Goal: Information Seeking & Learning: Learn about a topic

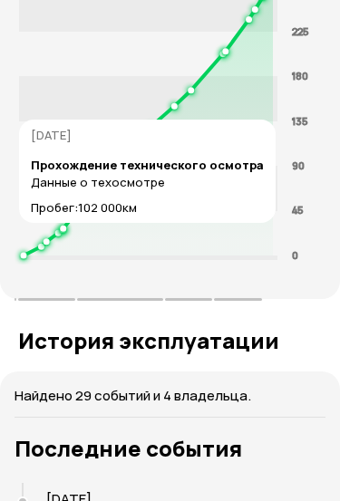
scroll to position [3635, 0]
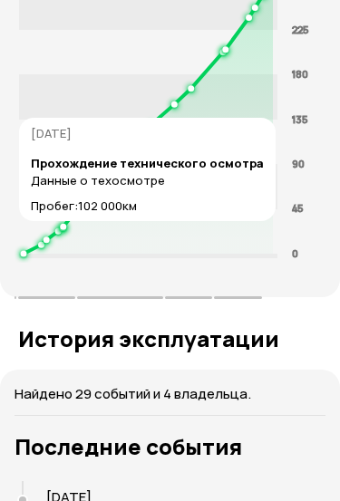
click at [45, 208] on icon at bounding box center [148, 119] width 249 height 272
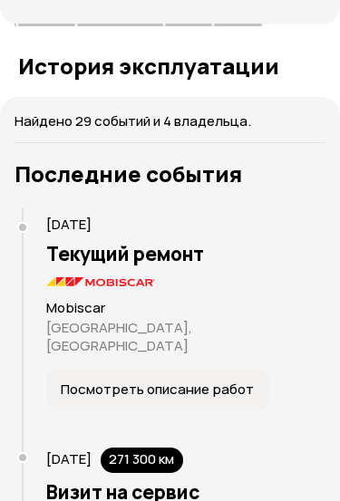
scroll to position [3922, 0]
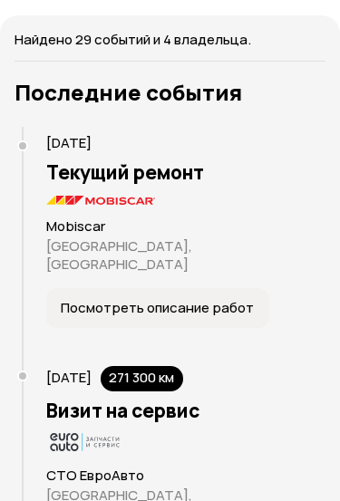
scroll to position [3990, 0]
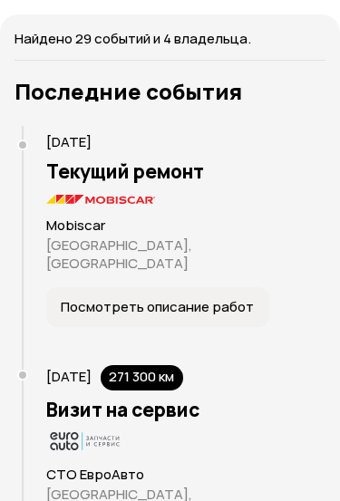
click at [209, 298] on span "Посмотреть описание работ" at bounding box center [157, 307] width 193 height 18
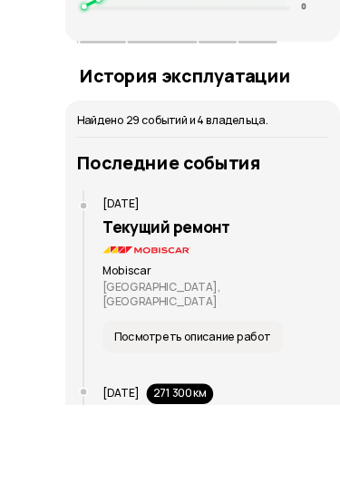
scroll to position [3984, 0]
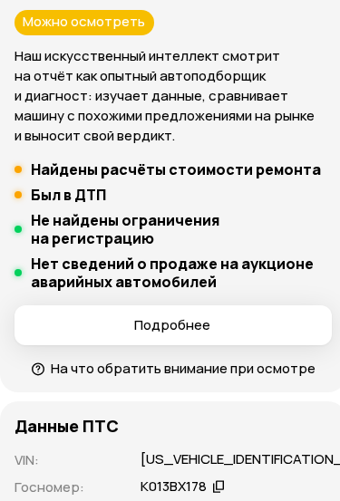
scroll to position [374, 0]
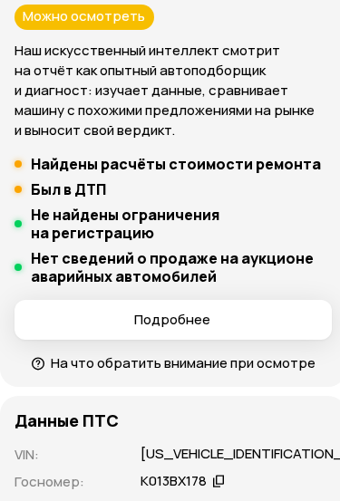
click at [247, 315] on span "Подробнее" at bounding box center [172, 321] width 287 height 18
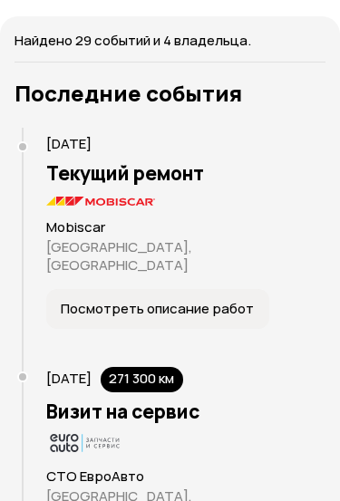
scroll to position [3988, 0]
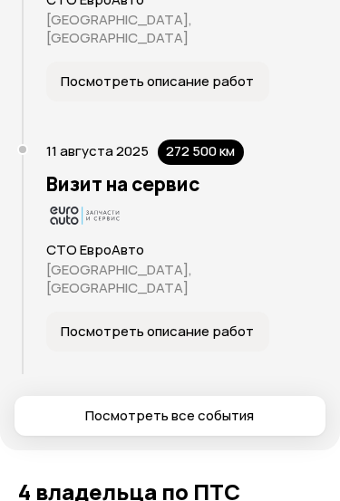
click at [231, 408] on span "Посмотреть все события" at bounding box center [169, 417] width 169 height 18
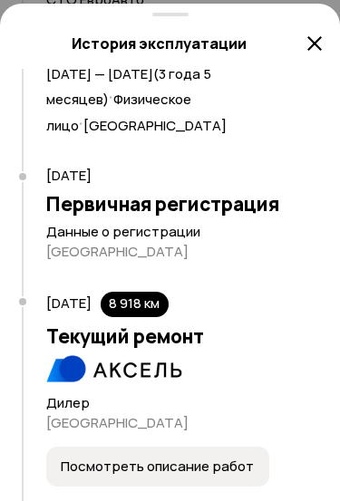
scroll to position [218, 0]
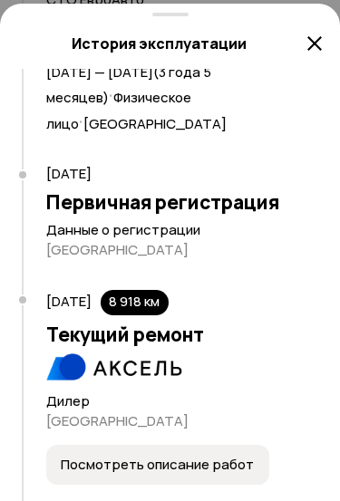
click at [184, 463] on span "Посмотреть описание работ" at bounding box center [157, 465] width 193 height 18
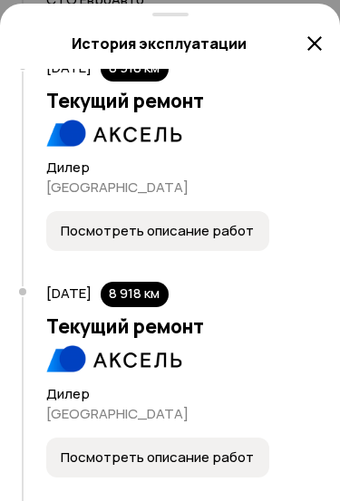
scroll to position [453, 0]
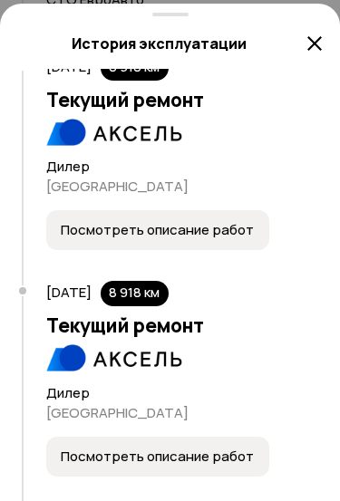
click at [191, 448] on span "Посмотреть описание работ" at bounding box center [157, 457] width 193 height 18
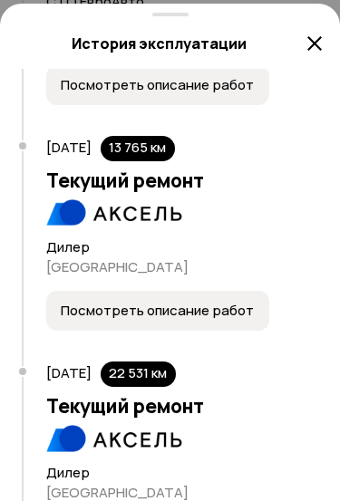
scroll to position [838, 0]
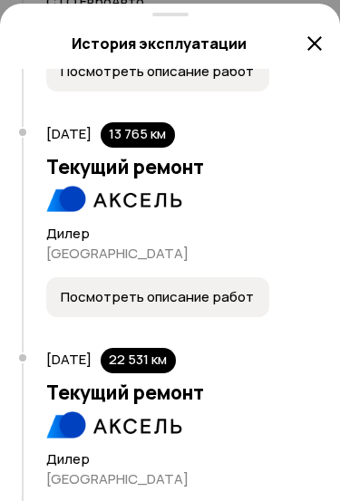
click at [211, 288] on span "Посмотреть описание работ" at bounding box center [157, 297] width 193 height 18
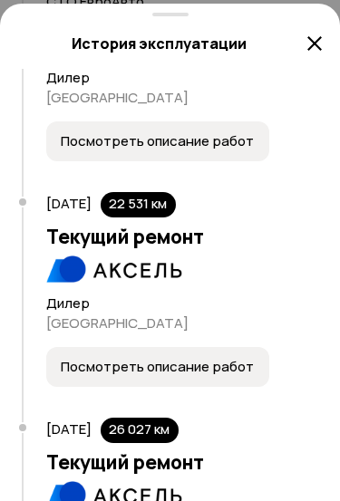
scroll to position [1022, 0]
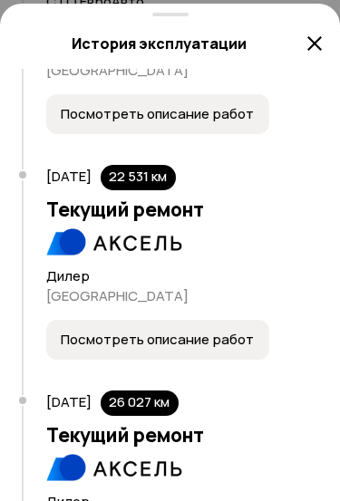
click at [191, 331] on span "Посмотреть описание работ" at bounding box center [157, 340] width 193 height 18
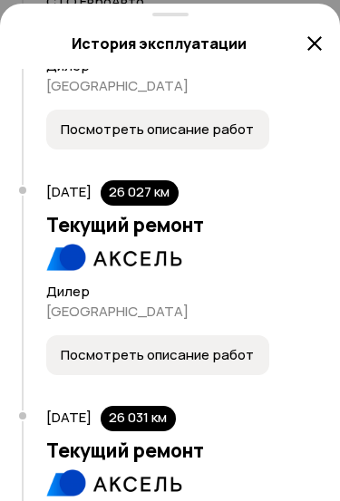
scroll to position [1233, 0]
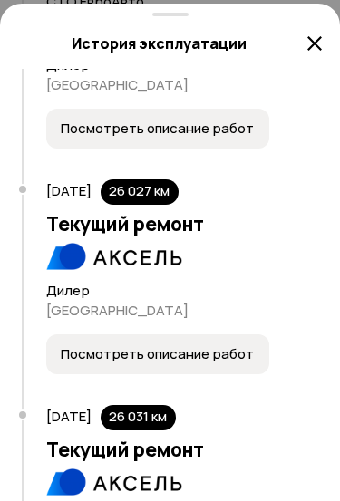
click at [150, 334] on button "Посмотреть описание работ" at bounding box center [157, 354] width 223 height 40
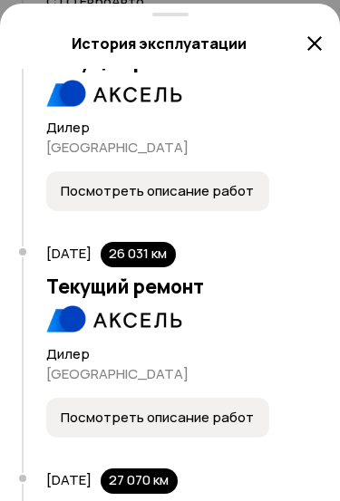
scroll to position [1396, 0]
click at [204, 409] on span "Посмотреть описание работ" at bounding box center [157, 418] width 193 height 18
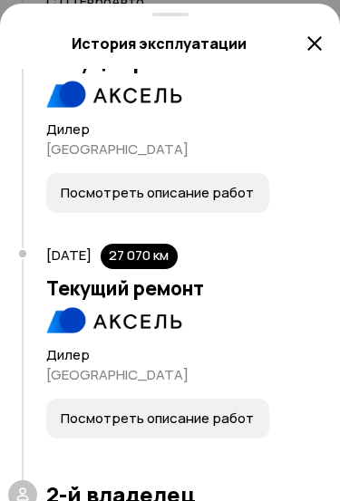
scroll to position [1631, 0]
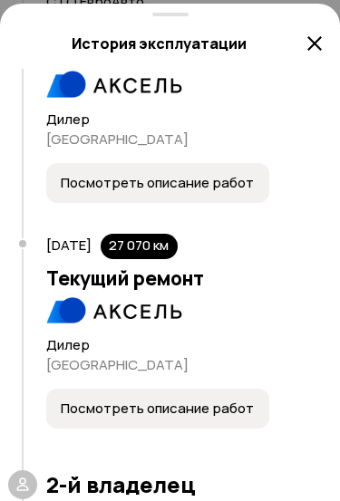
click at [194, 389] on button "Посмотреть описание работ" at bounding box center [157, 409] width 223 height 40
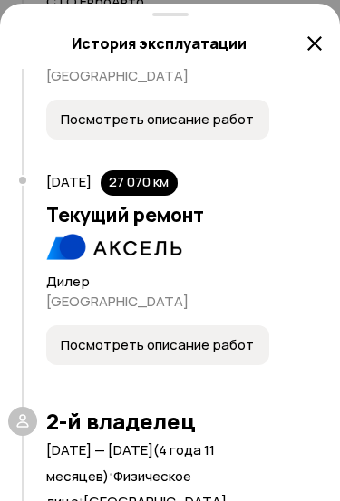
scroll to position [1693, 0]
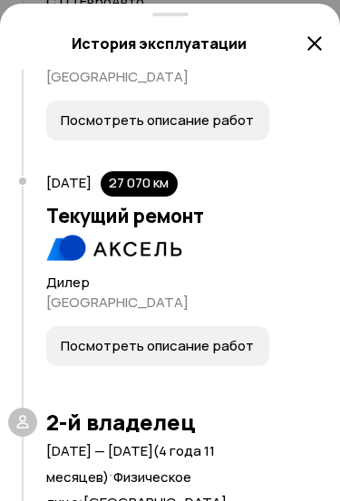
click at [202, 337] on span "Посмотреть описание работ" at bounding box center [157, 346] width 193 height 18
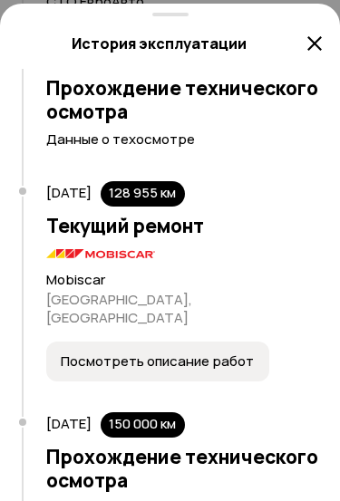
scroll to position [2467, 0]
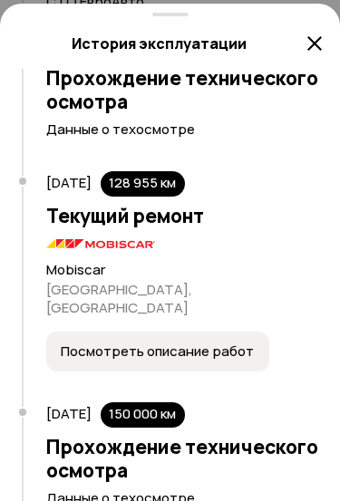
click at [121, 332] on button "Посмотреть описание работ" at bounding box center [157, 352] width 223 height 40
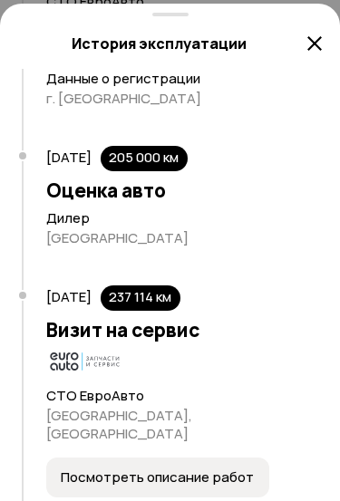
scroll to position [3699, 0]
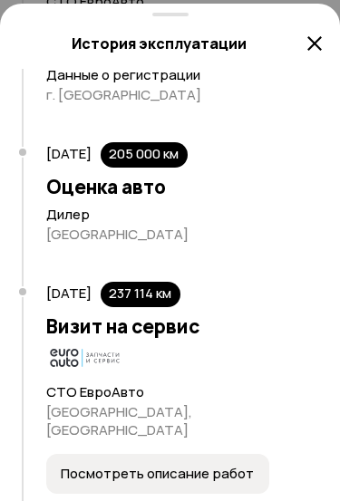
click at [217, 454] on button "Посмотреть описание работ" at bounding box center [157, 474] width 223 height 40
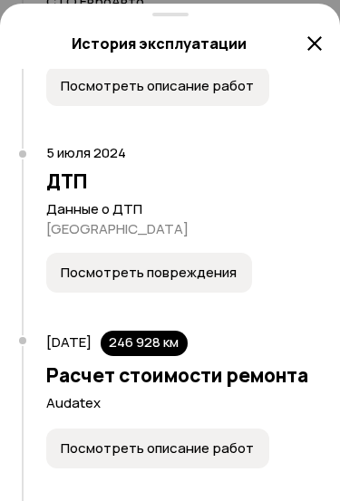
scroll to position [4093, 0]
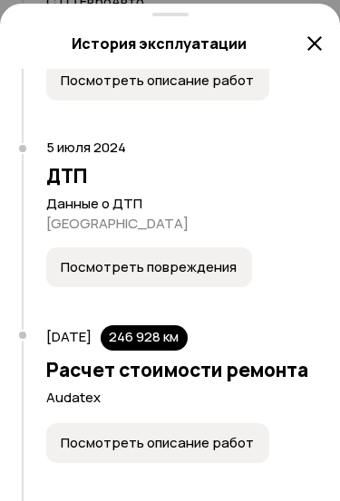
click at [141, 258] on span "Посмотреть повреждения" at bounding box center [149, 267] width 176 height 18
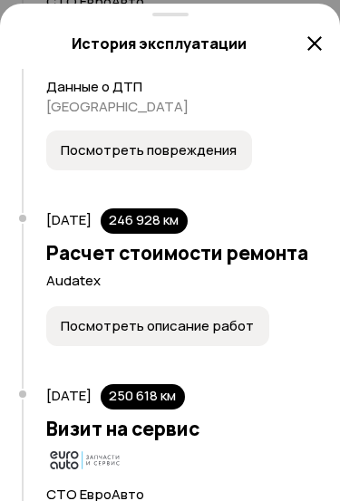
scroll to position [4216, 0]
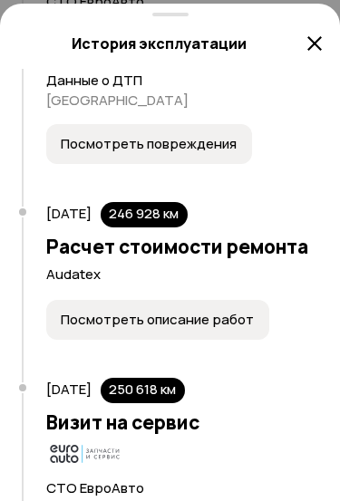
click at [123, 311] on span "Посмотреть описание работ" at bounding box center [157, 320] width 193 height 18
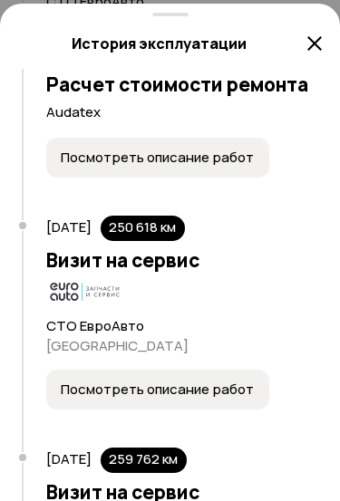
scroll to position [4380, 0]
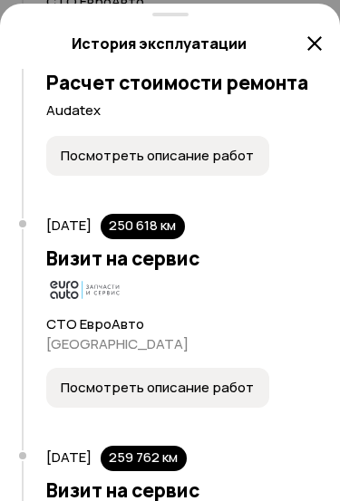
click at [191, 368] on button "Посмотреть описание работ" at bounding box center [157, 388] width 223 height 40
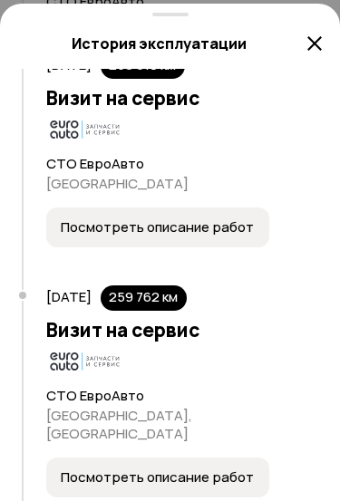
scroll to position [4551, 0]
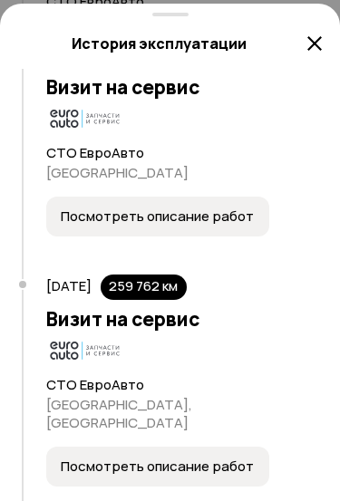
click at [191, 458] on span "Посмотреть описание работ" at bounding box center [157, 467] width 193 height 18
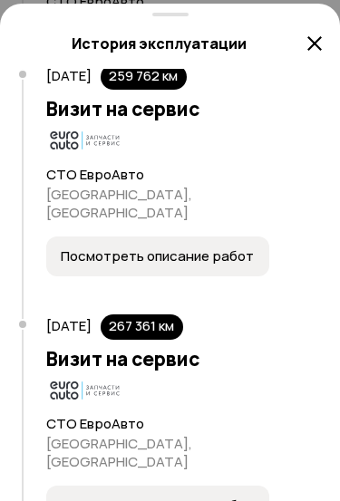
scroll to position [4773, 0]
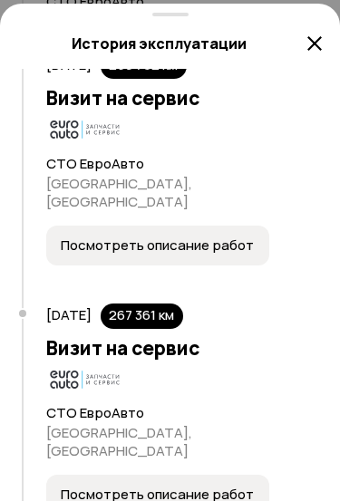
click at [191, 475] on button "Посмотреть описание работ" at bounding box center [157, 495] width 223 height 40
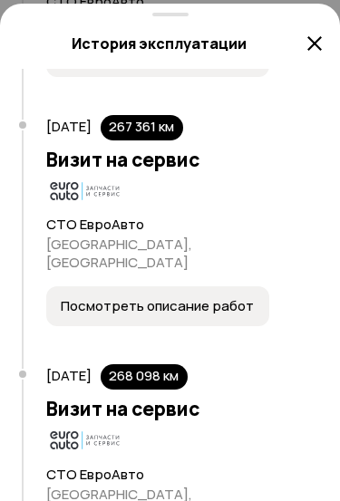
scroll to position [4962, 0]
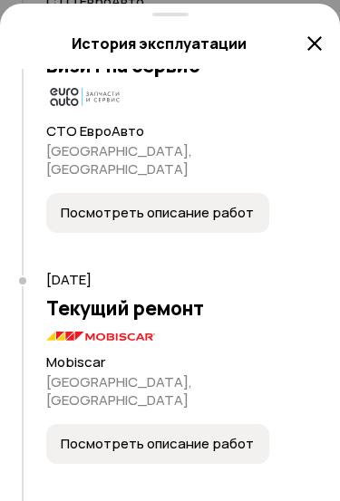
scroll to position [5306, 0]
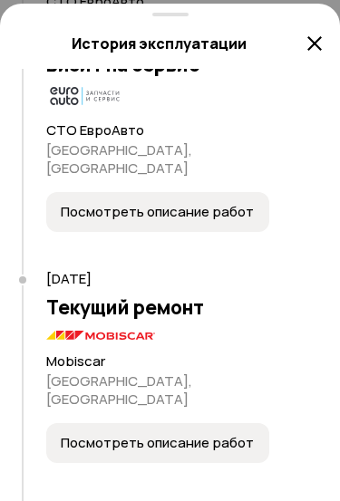
click at [190, 434] on span "Посмотреть описание работ" at bounding box center [157, 443] width 193 height 18
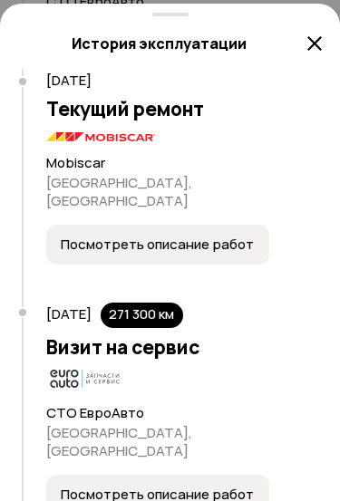
scroll to position [5536, 0]
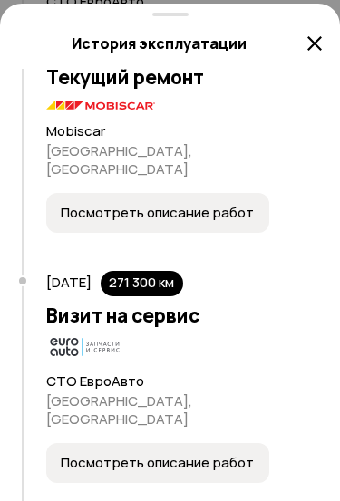
click at [209, 443] on button "Посмотреть описание работ" at bounding box center [157, 463] width 223 height 40
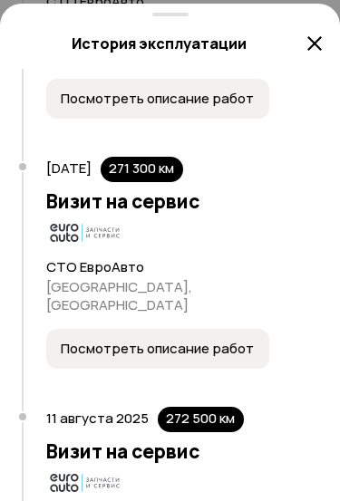
scroll to position [5649, 0]
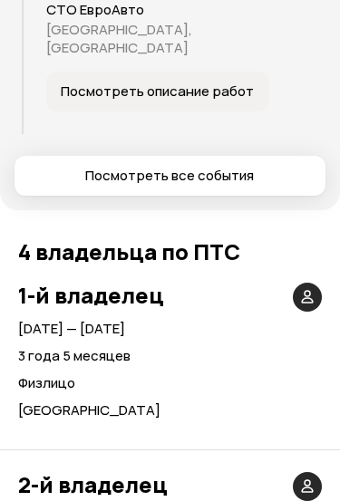
scroll to position [4676, 0]
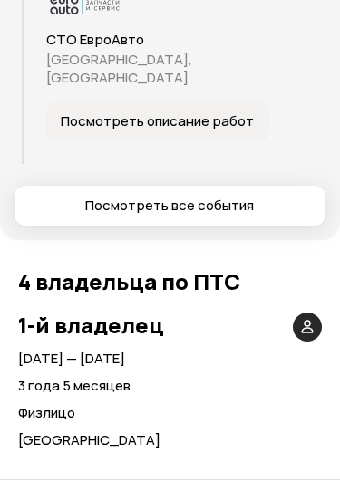
click at [321, 313] on div at bounding box center [307, 327] width 29 height 29
click at [298, 313] on div at bounding box center [307, 327] width 29 height 29
click at [321, 313] on div at bounding box center [307, 327] width 29 height 29
click at [316, 313] on div at bounding box center [307, 327] width 29 height 29
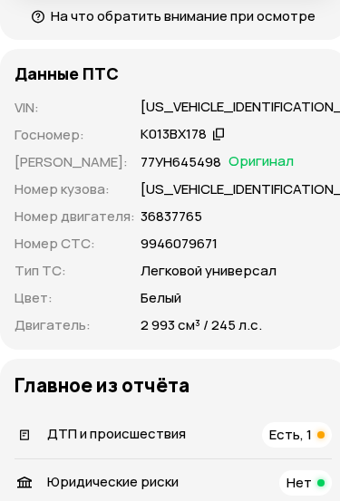
scroll to position [0, 0]
